Goal: Find specific page/section: Find specific page/section

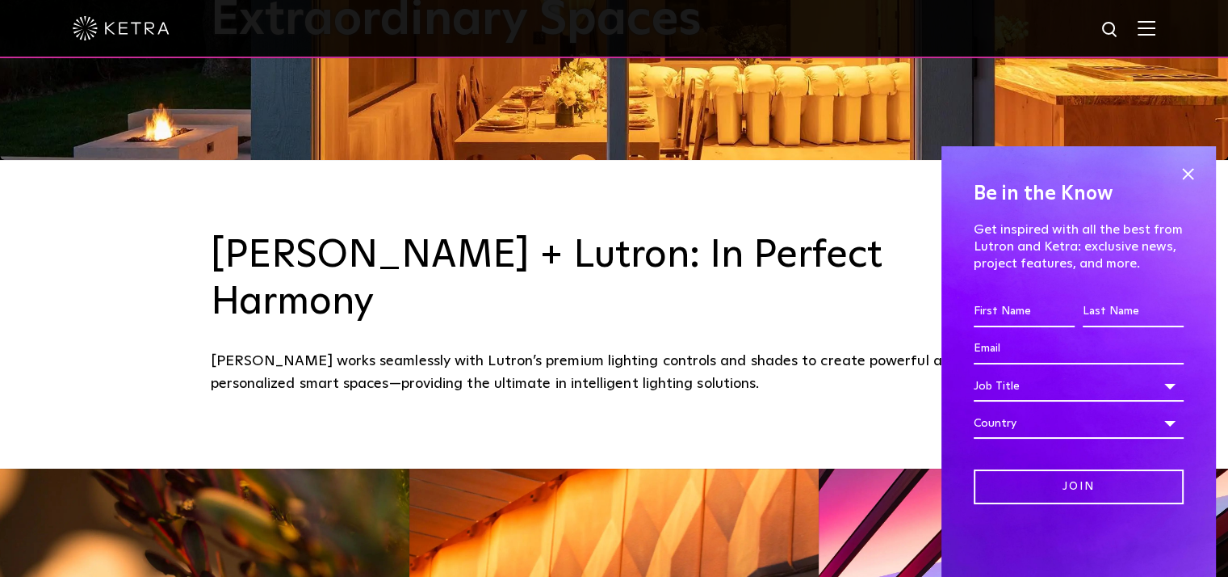
scroll to position [485, 0]
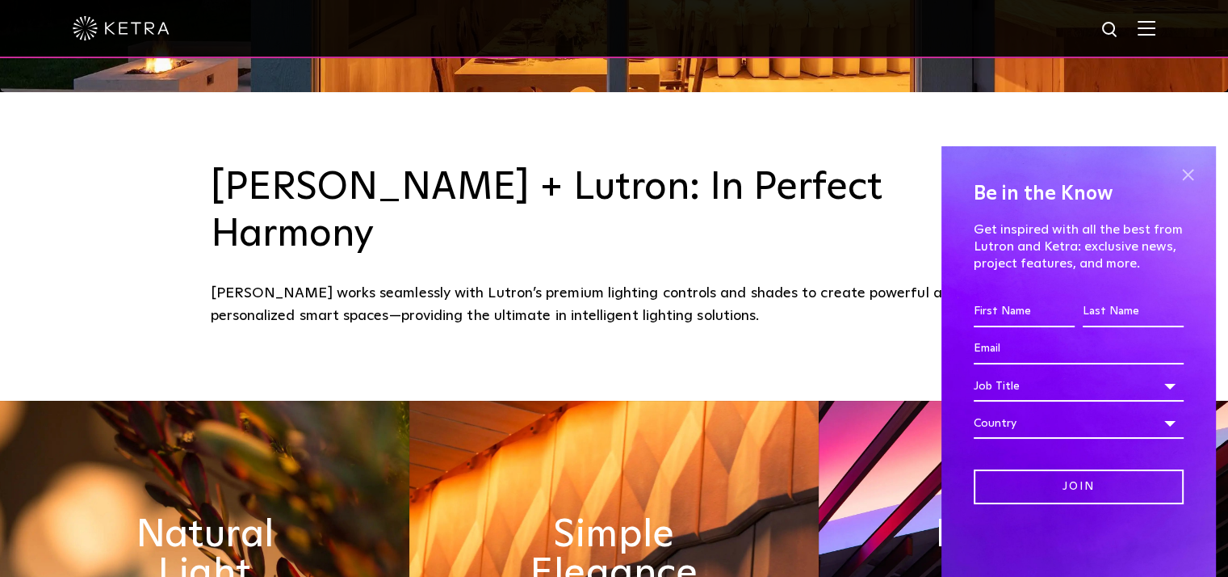
click at [1191, 174] on span at bounding box center [1188, 174] width 24 height 24
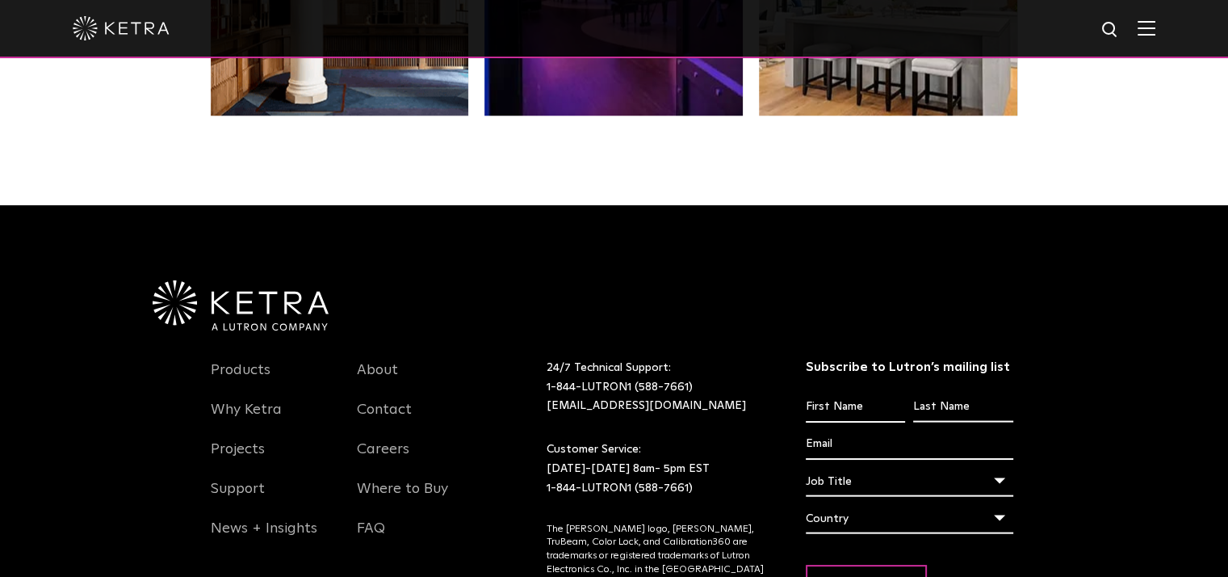
scroll to position [3311, 0]
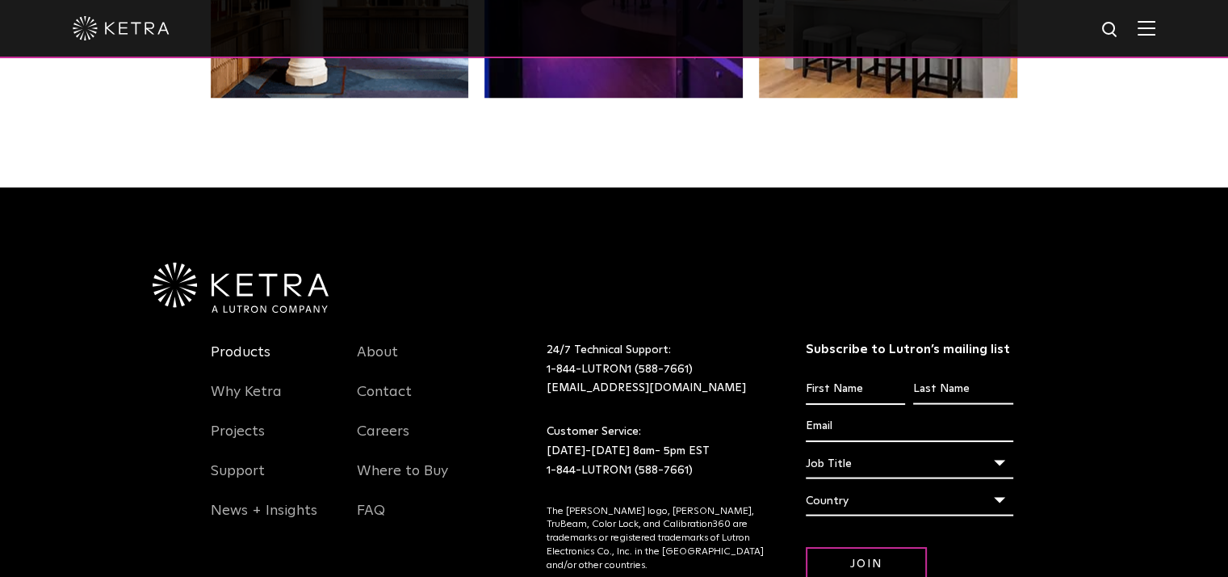
click at [236, 343] on link "Products" at bounding box center [241, 361] width 60 height 37
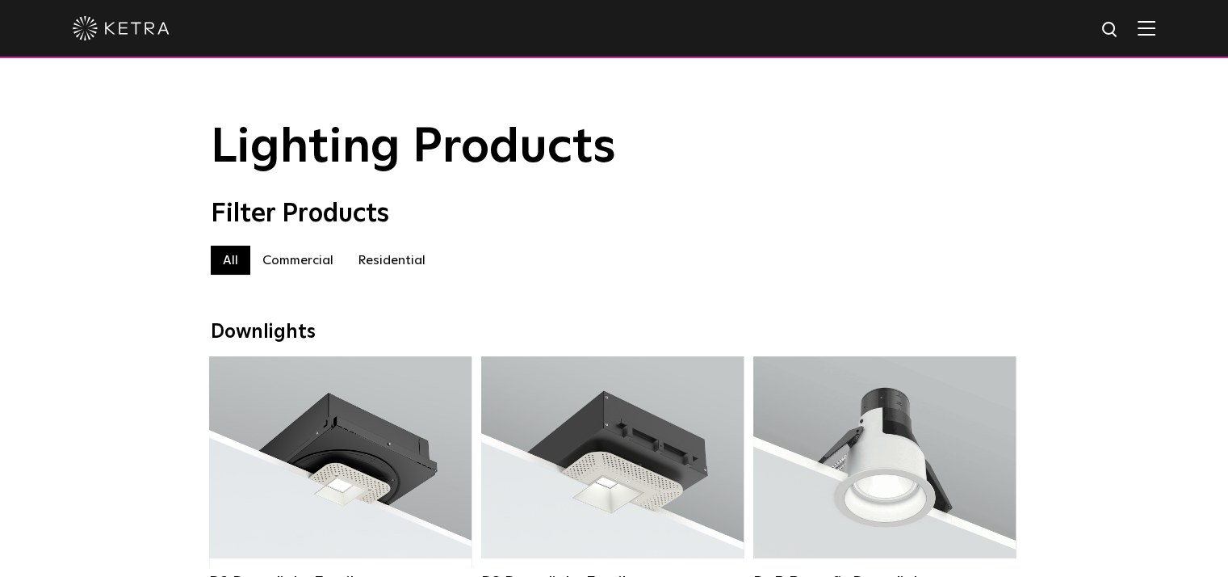
click at [1121, 29] on img at bounding box center [1111, 30] width 20 height 20
type input "collar"
click at [1060, 18] on button "Search" at bounding box center [1072, 30] width 24 height 24
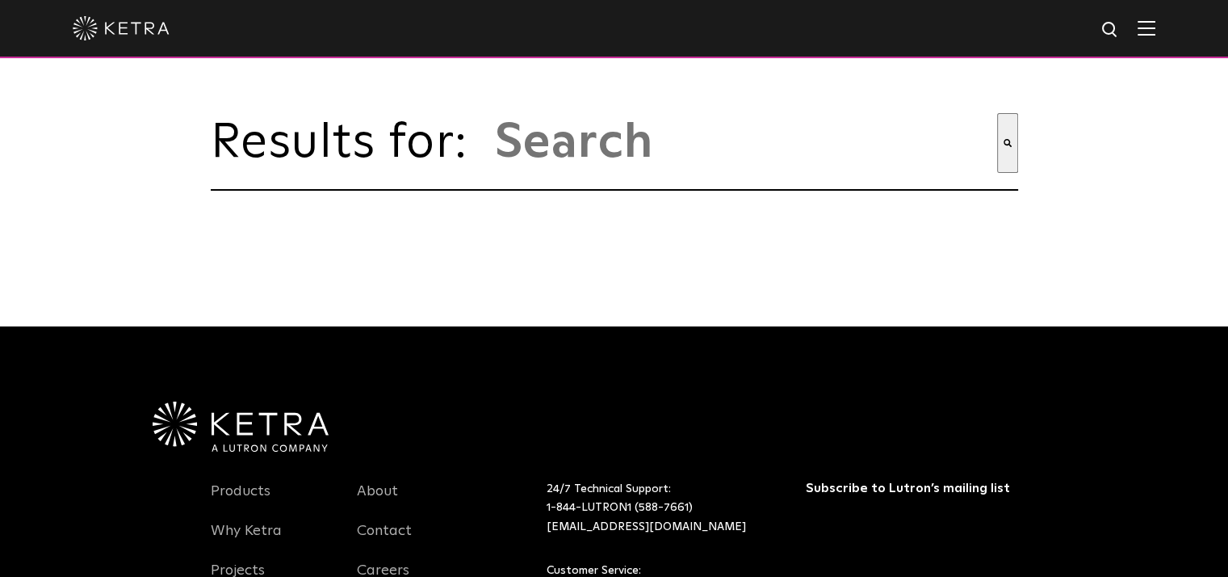
type input "collar"
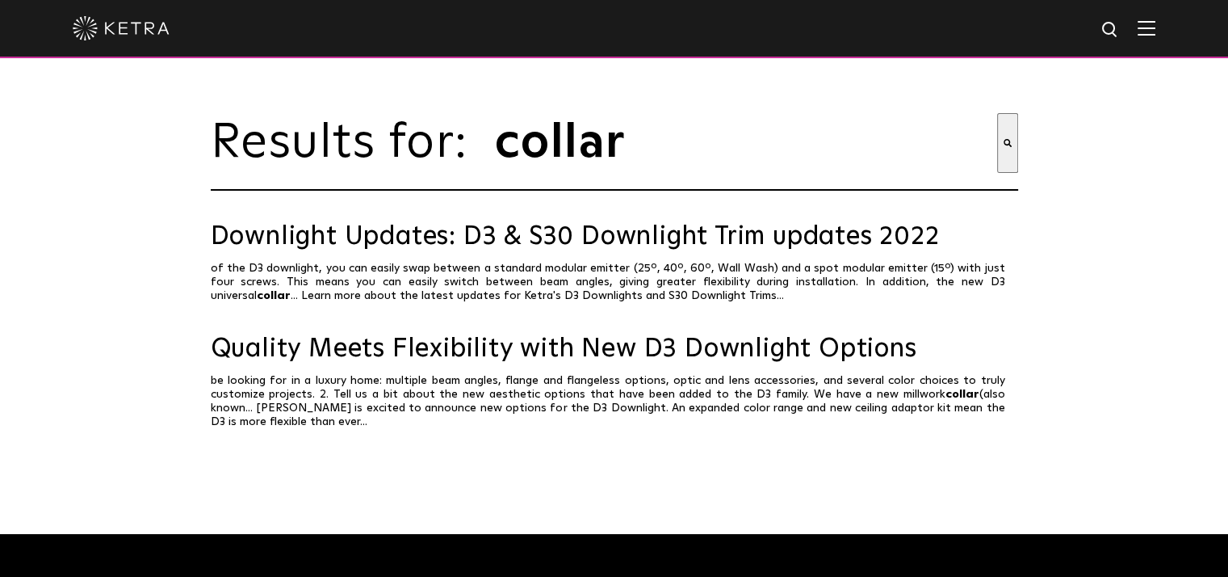
click at [1011, 154] on button "Search" at bounding box center [1007, 143] width 21 height 60
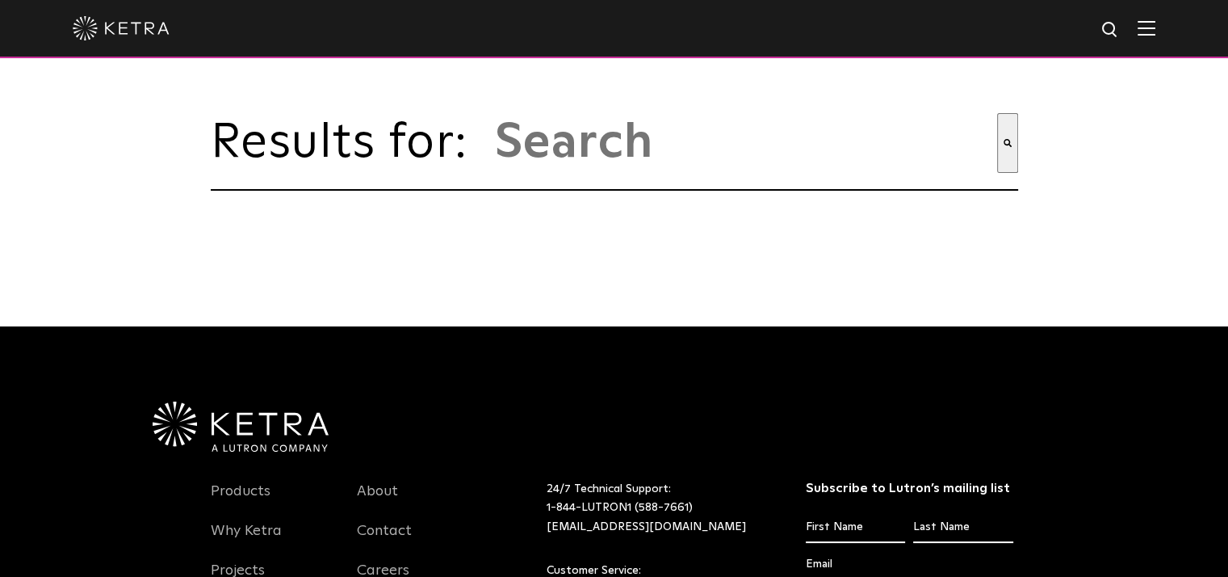
click at [772, 164] on input "This is a search field with an auto-suggest feature attached." at bounding box center [745, 143] width 504 height 60
type input "d2"
click at [997, 113] on button "Search" at bounding box center [1007, 143] width 21 height 60
click at [905, 157] on input "This is a search field with an auto-suggest feature attached." at bounding box center [745, 143] width 504 height 60
type input "D2 collar"
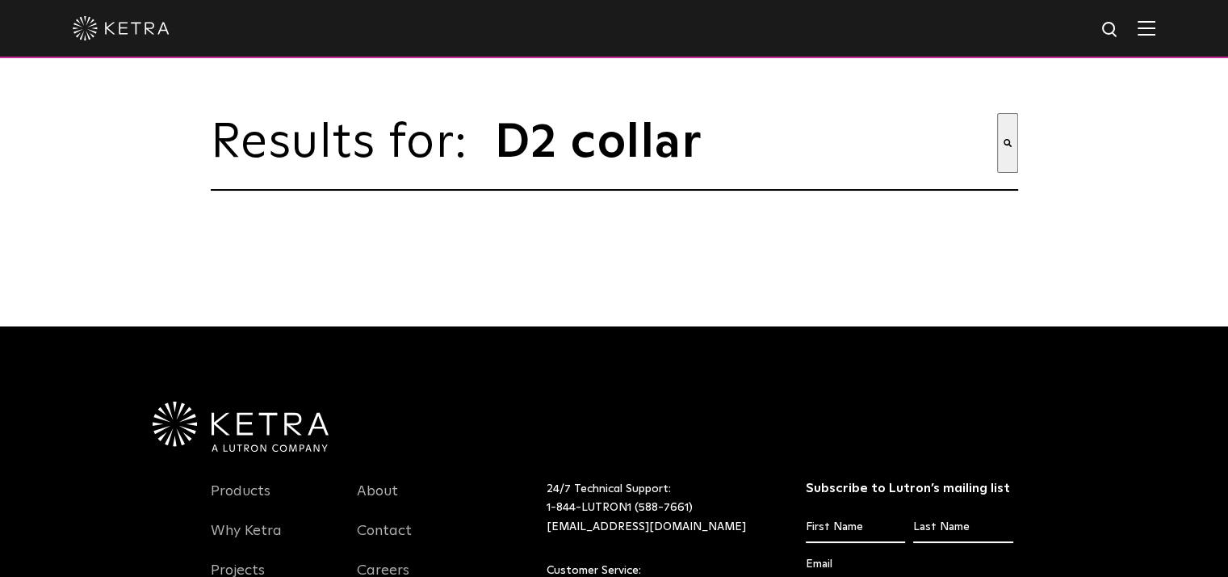
click at [997, 113] on button "Search" at bounding box center [1007, 143] width 21 height 60
